Goal: Task Accomplishment & Management: Manage account settings

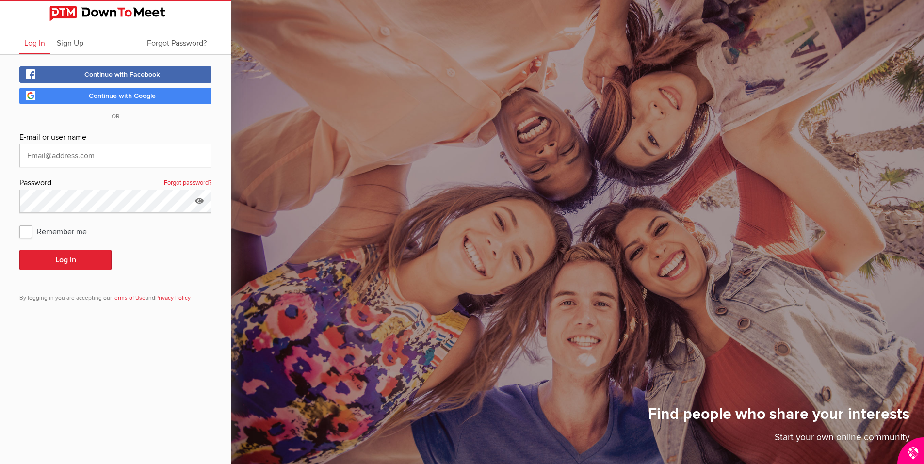
type input "johnbigd10@hotmail.com"
click at [25, 233] on span "Remember me" at bounding box center [57, 231] width 77 height 17
click at [19, 223] on input "Remember me" at bounding box center [19, 222] width 0 height 0
checkbox input "true"
click at [60, 259] on button "Log In" at bounding box center [65, 260] width 92 height 20
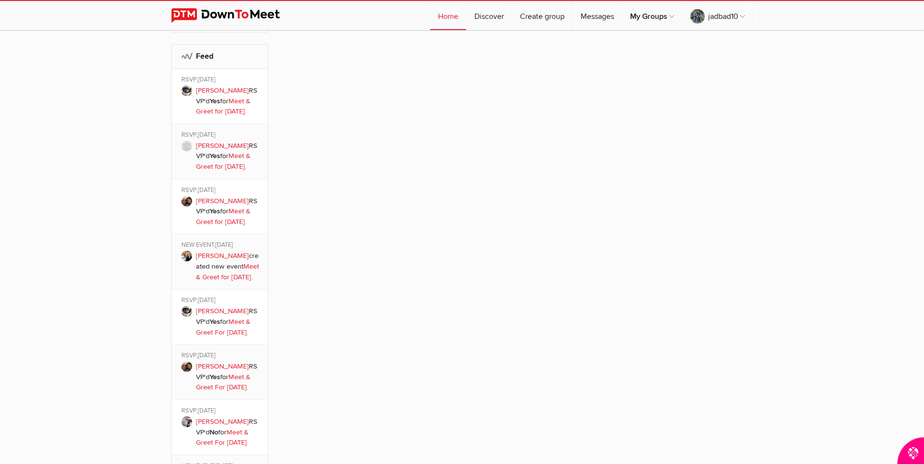
scroll to position [630, 0]
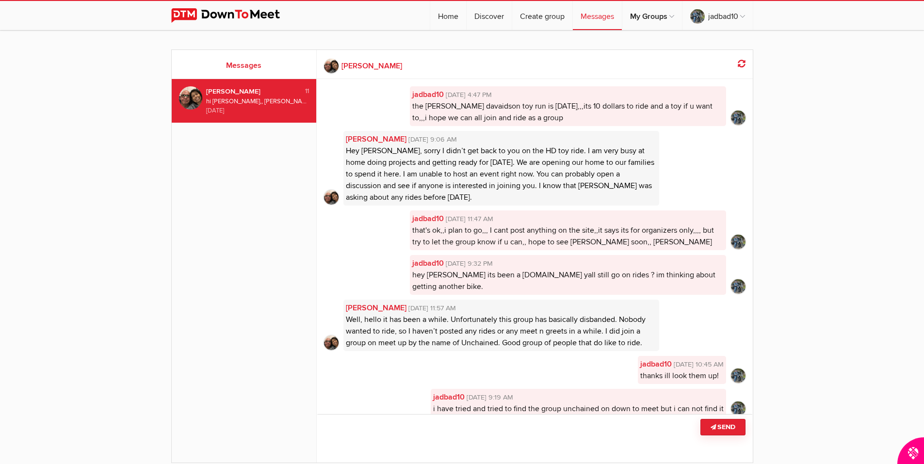
scroll to position [170, 0]
